Goal: Obtain resource: Download file/media

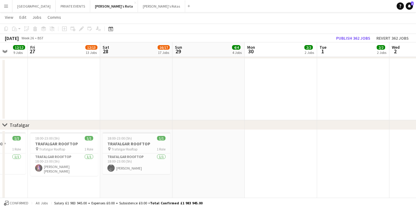
scroll to position [0, 188]
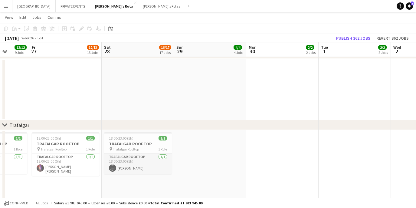
click at [133, 165] on app-card-role "Trafalgar Rooftop [DATE] 18:00-23:00 (5h) [PERSON_NAME]" at bounding box center [138, 163] width 68 height 21
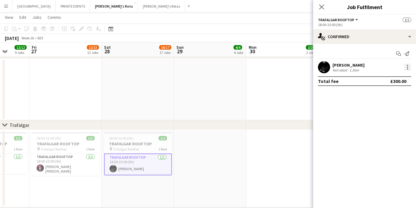
click at [408, 67] on div at bounding box center [407, 67] width 1 height 1
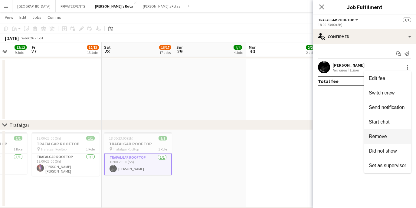
click at [377, 136] on span "Remove" at bounding box center [378, 136] width 18 height 5
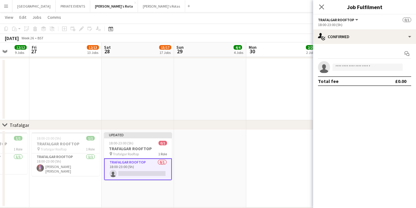
click at [152, 174] on app-card-role "Trafalgar Rooftop 0/1 18:00-23:00 (5h) single-neutral-actions" at bounding box center [138, 169] width 68 height 22
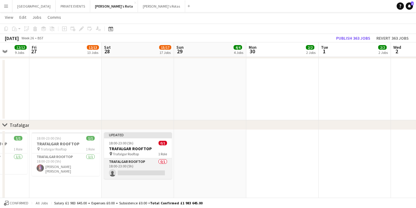
click at [136, 175] on app-card-role "Trafalgar Rooftop 0/1 18:00-23:00 (5h) single-neutral-actions" at bounding box center [138, 168] width 68 height 21
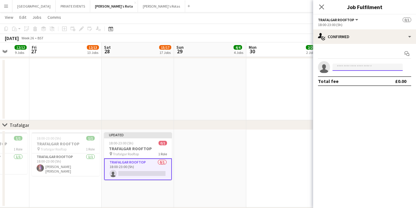
click at [373, 68] on input at bounding box center [368, 67] width 70 height 7
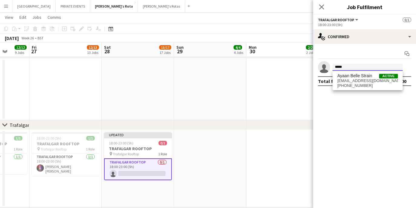
type input "*****"
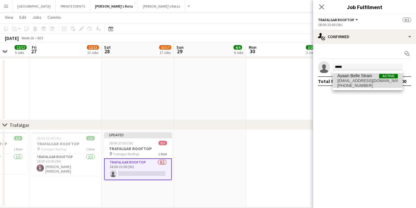
drag, startPoint x: 363, startPoint y: 79, endPoint x: 367, endPoint y: 83, distance: 5.8
click at [367, 83] on span "[PHONE_NUMBER]" at bounding box center [368, 85] width 61 height 5
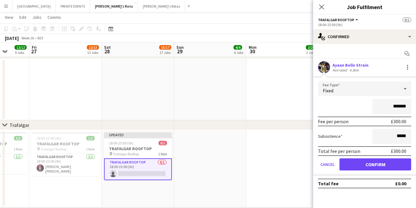
click at [363, 165] on button "Confirm" at bounding box center [376, 164] width 72 height 12
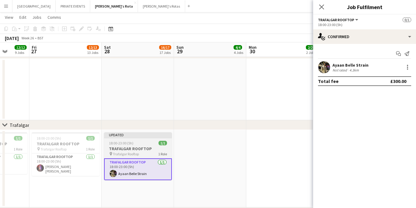
click at [137, 139] on app-job-card "Updated 18:00-23:00 (5h) 1/1 TRAFALGAR ROOFTOP pin Trafalgar Rooftop 1 Role Tra…" at bounding box center [138, 156] width 68 height 48
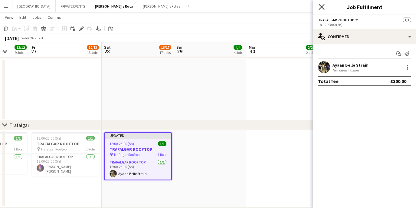
click at [323, 5] on icon "Close pop-in" at bounding box center [322, 7] width 6 height 6
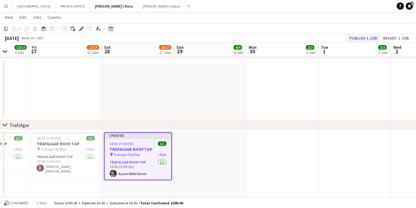
click at [358, 39] on button "Publish 1 job" at bounding box center [363, 38] width 32 height 8
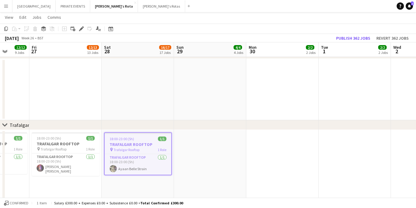
click at [207, 138] on app-date-cell at bounding box center [210, 168] width 72 height 77
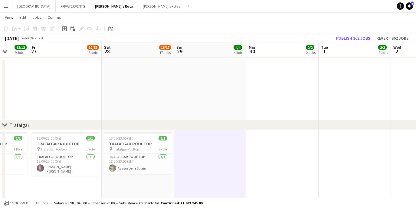
click at [7, 8] on button "Menu" at bounding box center [6, 6] width 12 height 12
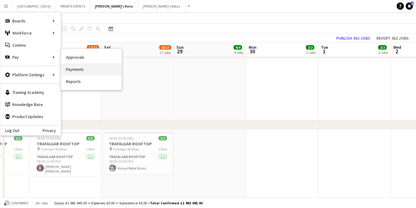
click at [78, 69] on link "Payments" at bounding box center [91, 69] width 61 height 12
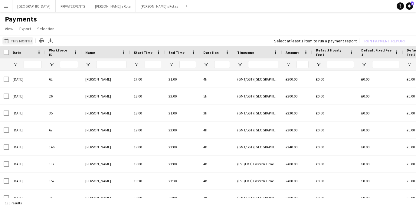
click at [7, 40] on app-icon "This Month" at bounding box center [7, 40] width 7 height 5
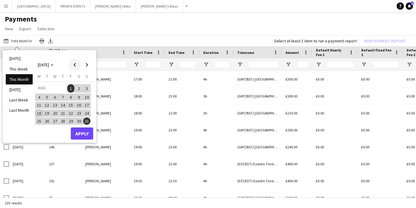
click at [73, 64] on span "Previous month" at bounding box center [75, 65] width 12 height 12
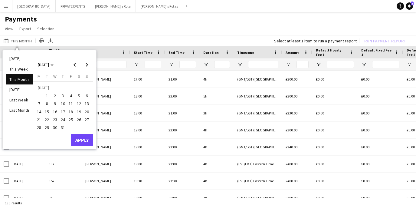
click at [48, 94] on span "1" at bounding box center [47, 95] width 7 height 7
click at [61, 127] on span "31" at bounding box center [62, 127] width 7 height 7
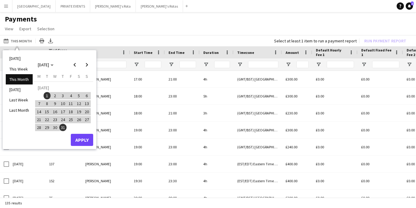
click at [86, 140] on button "Apply" at bounding box center [82, 140] width 22 height 12
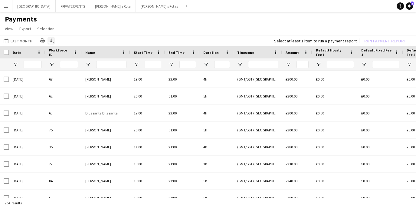
click at [49, 43] on icon at bounding box center [51, 43] width 5 height 2
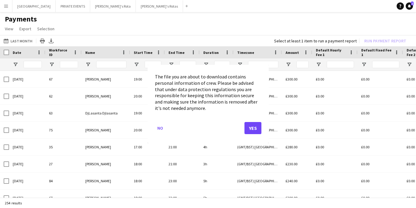
click at [252, 126] on button "Yes" at bounding box center [253, 128] width 17 height 12
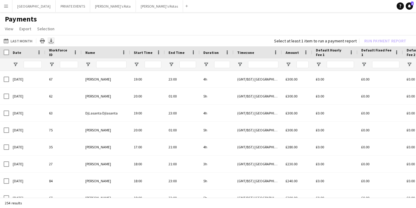
click at [50, 41] on icon at bounding box center [51, 40] width 2 height 4
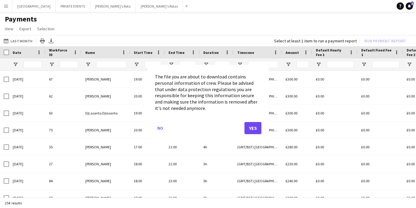
click at [258, 128] on button "Yes" at bounding box center [253, 128] width 17 height 12
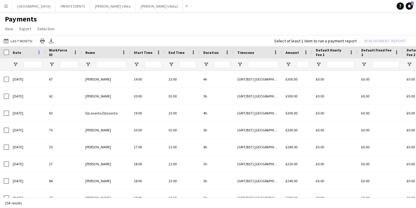
click at [38, 53] on span at bounding box center [38, 52] width 5 height 5
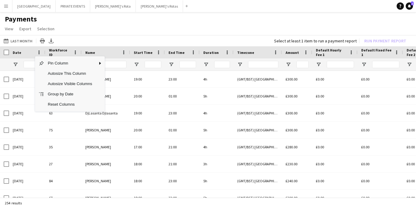
click at [18, 65] on div at bounding box center [27, 64] width 36 height 12
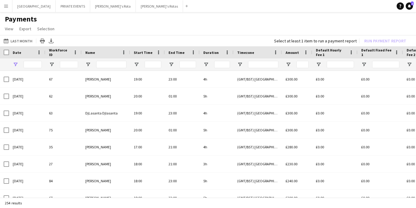
click at [14, 64] on span "Open Filter Menu" at bounding box center [15, 64] width 5 height 5
click at [84, 64] on div at bounding box center [106, 64] width 48 height 12
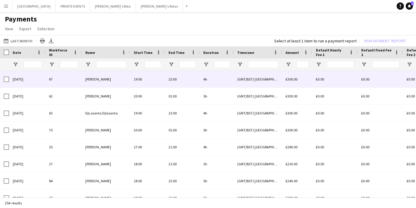
click at [16, 82] on div "[DATE]" at bounding box center [27, 79] width 36 height 17
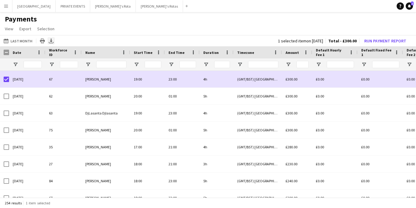
click at [50, 40] on icon at bounding box center [51, 40] width 2 height 4
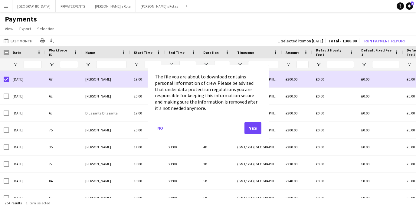
click at [252, 129] on button "Yes" at bounding box center [253, 128] width 17 height 12
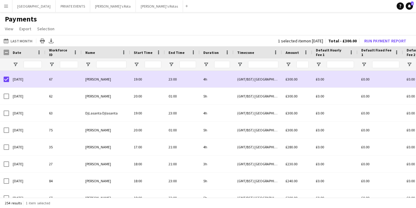
click at [67, 30] on app-page-menu "View Customise view Customise filters Reset Filters Reset View Reset All Export…" at bounding box center [208, 30] width 416 height 12
click at [50, 41] on icon at bounding box center [51, 40] width 2 height 4
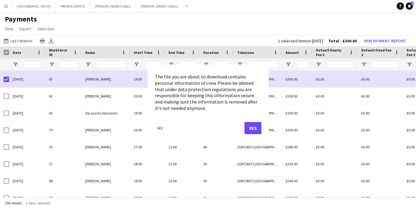
click at [253, 125] on button "Yes" at bounding box center [253, 128] width 17 height 12
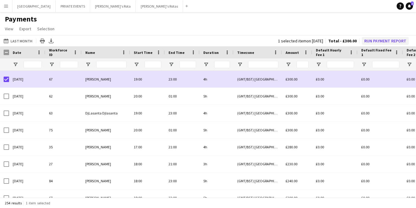
click at [371, 42] on button "Run Payment Report" at bounding box center [385, 41] width 47 height 8
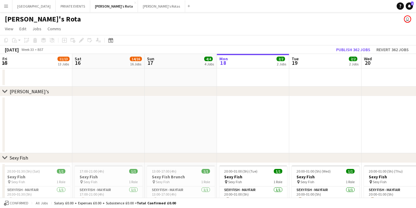
scroll to position [0, 145]
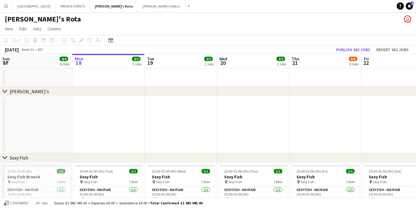
click at [6, 8] on app-icon "Menu" at bounding box center [6, 6] width 5 height 5
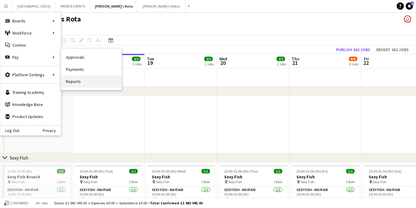
click at [75, 81] on link "Reports" at bounding box center [91, 81] width 61 height 12
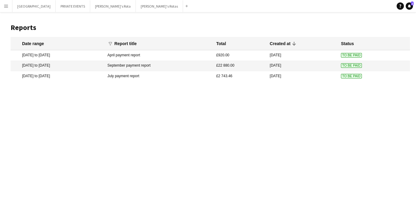
click at [7, 5] on app-icon "Menu" at bounding box center [6, 6] width 5 height 5
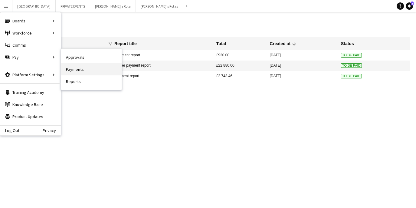
click at [81, 71] on link "Payments" at bounding box center [91, 69] width 61 height 12
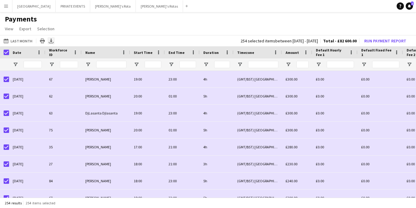
click at [51, 41] on icon "Export XLSX" at bounding box center [51, 40] width 5 height 5
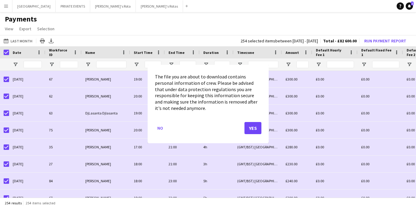
click at [257, 126] on button "Yes" at bounding box center [253, 128] width 17 height 12
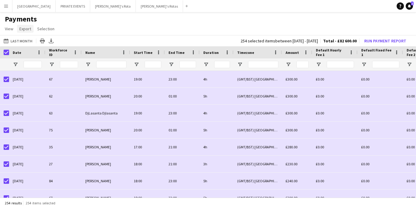
click at [28, 28] on span "Export" at bounding box center [25, 28] width 12 height 5
click at [34, 52] on span "Export as CSV" at bounding box center [34, 54] width 25 height 5
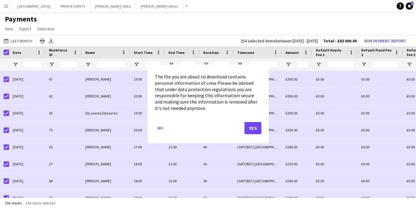
click at [256, 127] on button "Yes" at bounding box center [253, 128] width 17 height 12
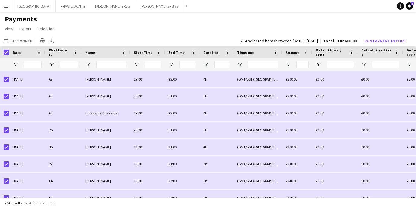
click at [107, 26] on app-page-menu "View Customise view Customise filters Reset Filters Reset View Reset All Export…" at bounding box center [208, 30] width 416 height 12
click at [51, 42] on icon "Export XLSX" at bounding box center [51, 40] width 5 height 5
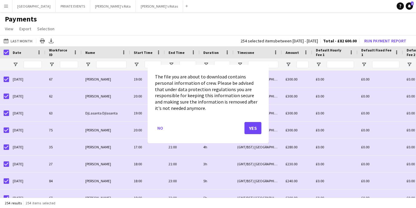
click at [263, 13] on div at bounding box center [208, 104] width 416 height 208
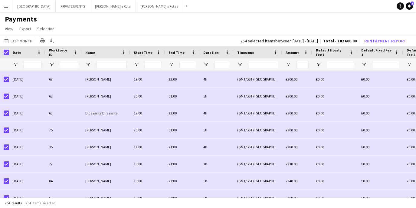
click at [67, 28] on app-page-menu "View Customise view Customise filters Reset Filters Reset View Reset All Export…" at bounding box center [208, 30] width 416 height 12
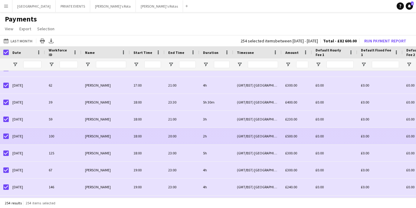
scroll to position [252, 0]
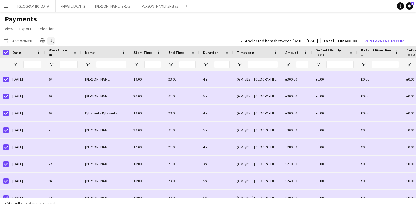
click at [50, 41] on icon "Export XLSX" at bounding box center [51, 40] width 5 height 5
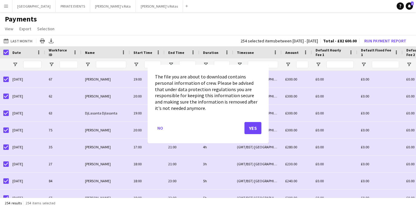
click at [19, 40] on div at bounding box center [208, 104] width 416 height 208
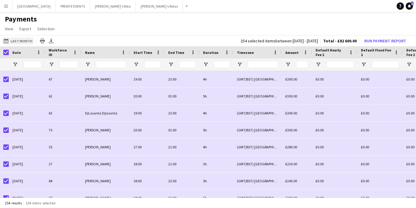
click at [19, 40] on button "Last Month Last Month" at bounding box center [17, 40] width 31 height 7
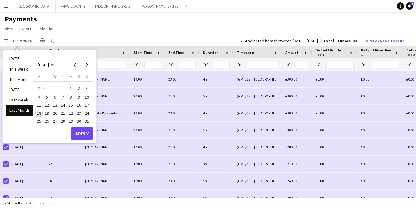
click at [19, 108] on li "Last Month" at bounding box center [19, 110] width 27 height 10
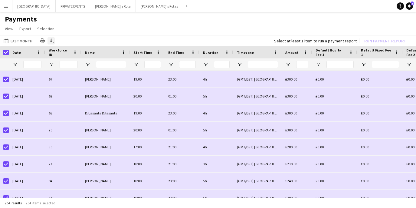
click at [49, 40] on icon "Export XLSX" at bounding box center [51, 40] width 5 height 5
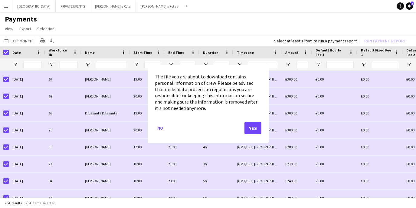
click at [253, 127] on button "Yes" at bounding box center [253, 128] width 17 height 12
